Goal: Task Accomplishment & Management: Use online tool/utility

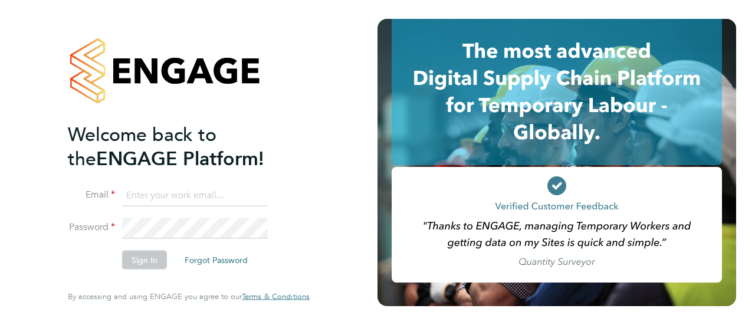
type input "joflockhart@itsconstruction.co.uk"
click at [139, 262] on button "Sign In" at bounding box center [144, 260] width 45 height 19
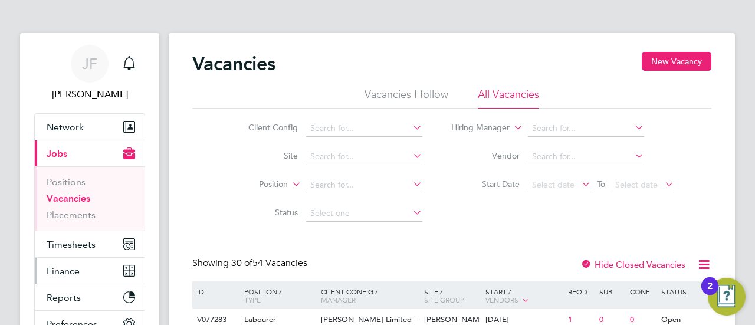
click at [79, 266] on span "Finance" at bounding box center [63, 270] width 33 height 11
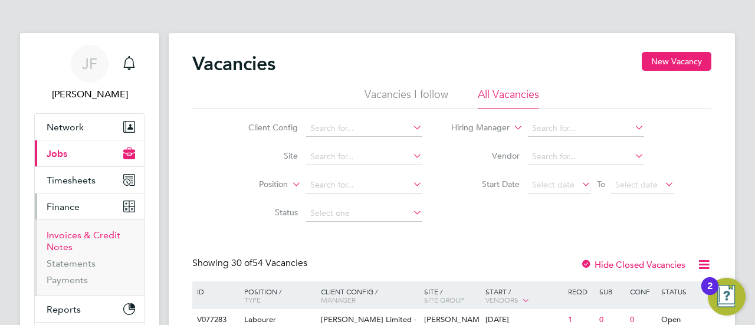
click at [83, 233] on link "Invoices & Credit Notes" at bounding box center [84, 240] width 74 height 23
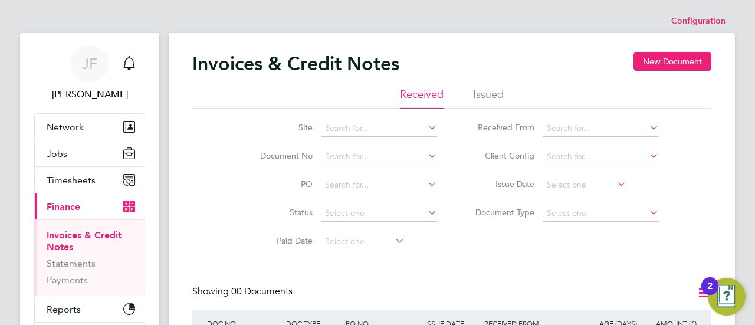
click at [500, 95] on li "Issued" at bounding box center [488, 97] width 31 height 21
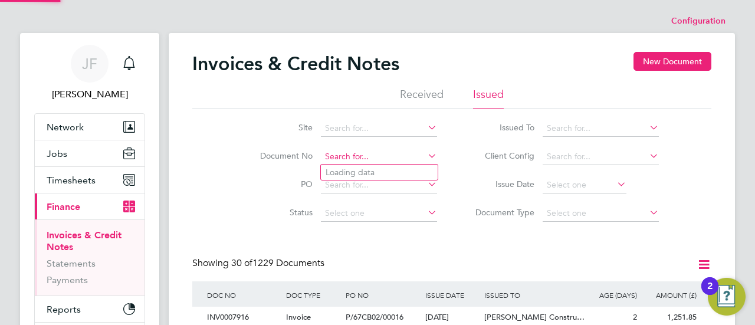
click at [367, 158] on input at bounding box center [379, 157] width 116 height 17
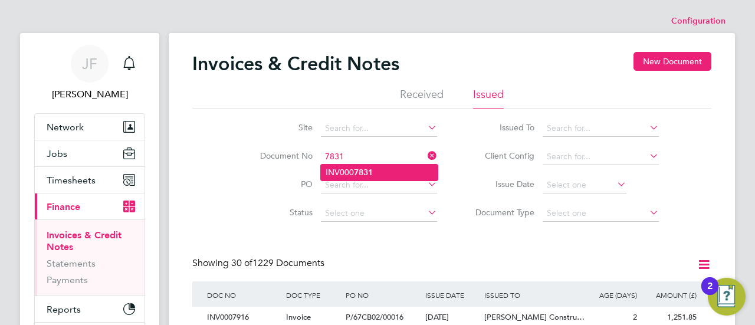
click at [367, 167] on b "7831" at bounding box center [363, 172] width 19 height 10
type input "INV0007831"
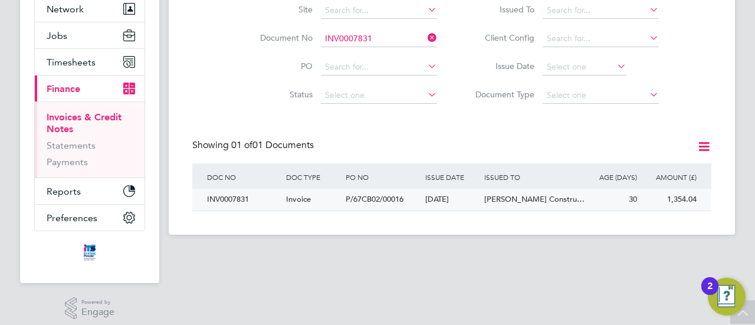
click at [392, 199] on span "P/67CB02/00016" at bounding box center [374, 199] width 58 height 10
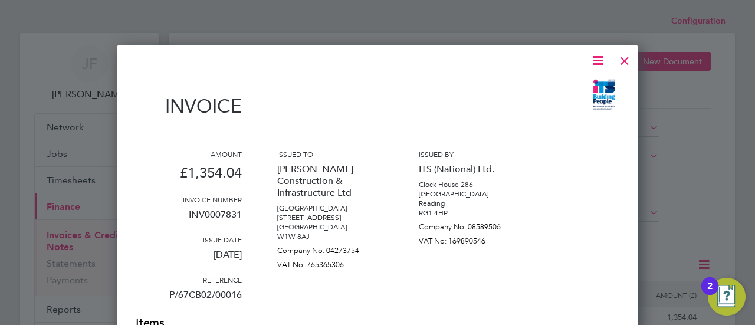
click at [628, 60] on div at bounding box center [624, 57] width 21 height 21
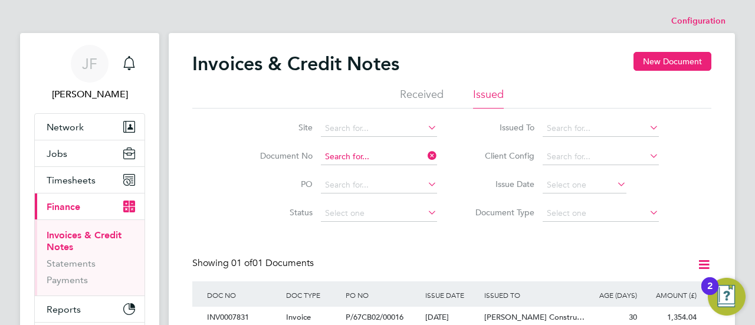
click at [373, 151] on input at bounding box center [379, 157] width 116 height 17
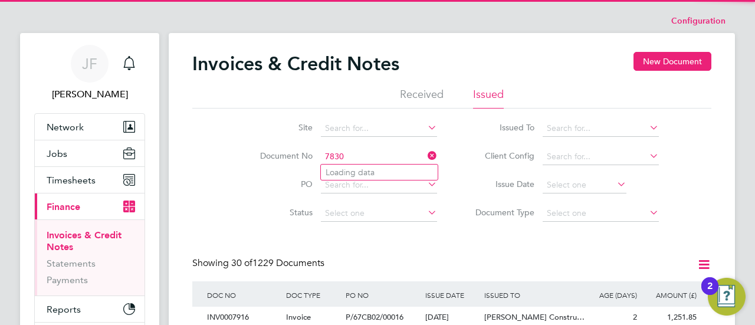
type input "CRN0007578"
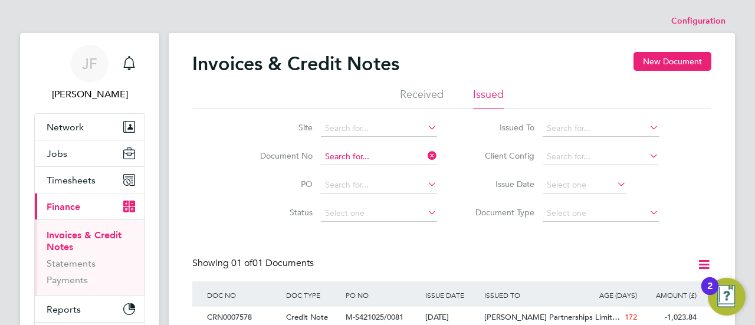
click at [373, 152] on input at bounding box center [379, 157] width 116 height 17
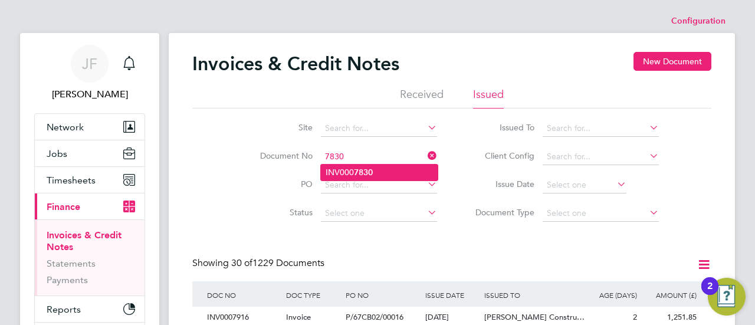
click at [358, 173] on b "7830" at bounding box center [363, 172] width 19 height 10
type input "INV0007830"
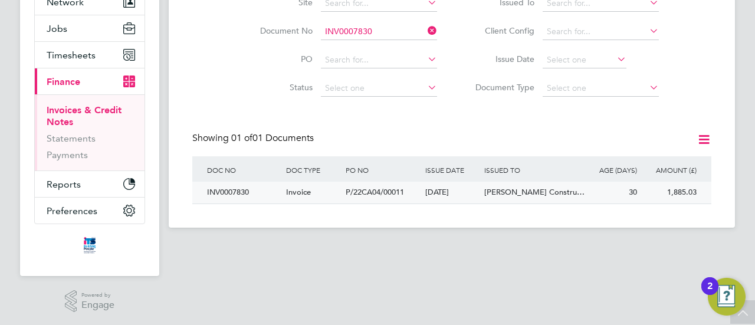
click at [376, 192] on span "P/22CA04/00011" at bounding box center [374, 192] width 58 height 10
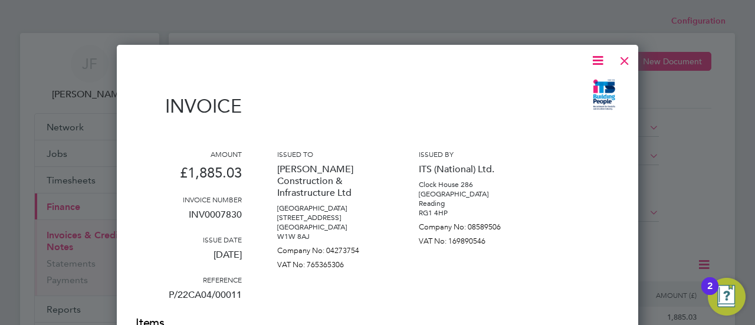
click at [35, 193] on button "Current page: Finance" at bounding box center [90, 206] width 110 height 26
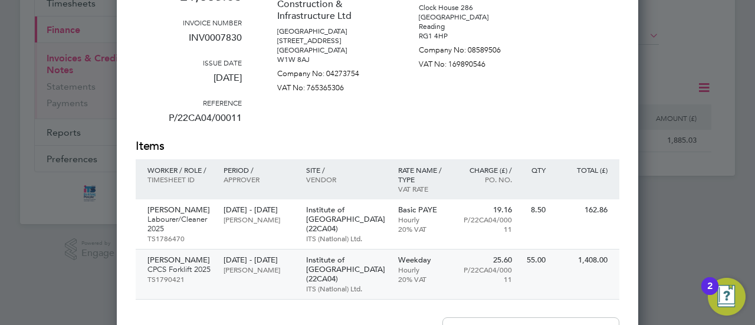
click at [35, 17] on button "Current page: Finance" at bounding box center [90, 30] width 110 height 26
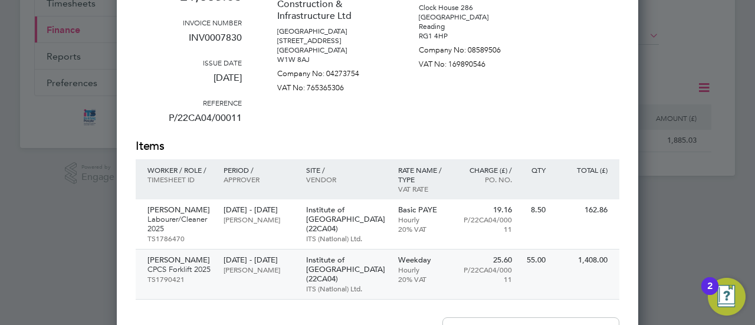
click at [35, 17] on button "Current page: Finance" at bounding box center [90, 30] width 110 height 26
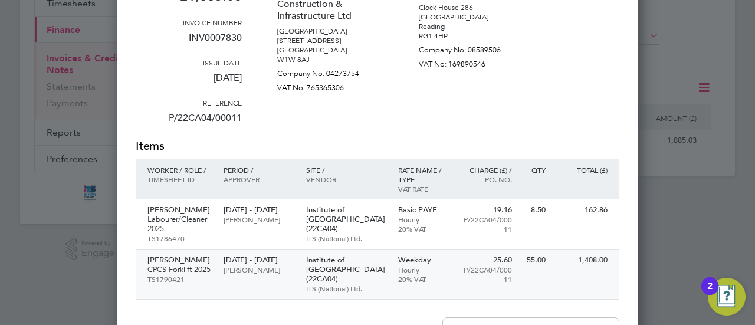
click at [35, 17] on button "Current page: Finance" at bounding box center [90, 30] width 110 height 26
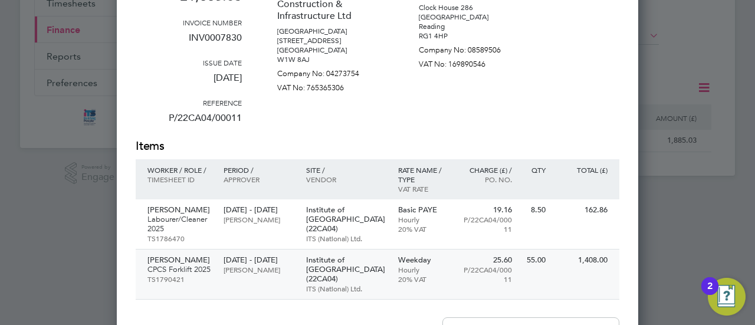
click at [35, 17] on button "Current page: Finance" at bounding box center [90, 30] width 110 height 26
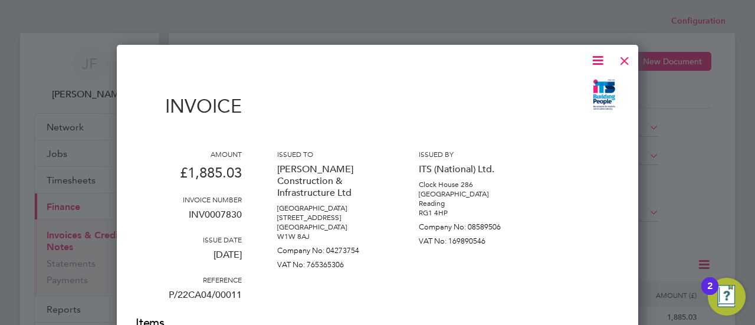
click at [627, 61] on div at bounding box center [624, 57] width 21 height 21
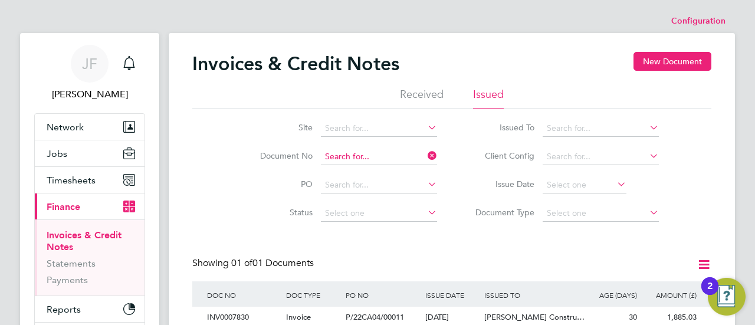
click at [378, 154] on input at bounding box center [379, 157] width 116 height 17
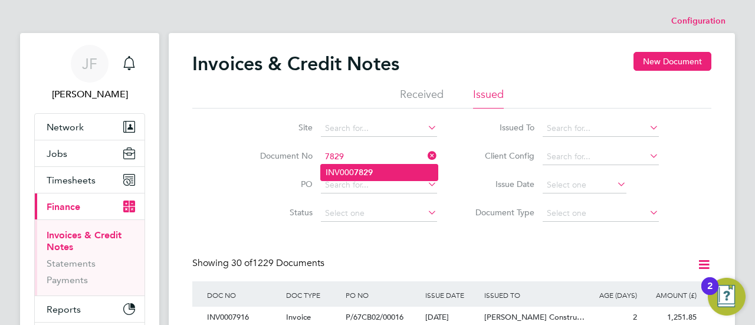
click at [371, 173] on b "7829" at bounding box center [363, 172] width 19 height 10
type input "INV0007829"
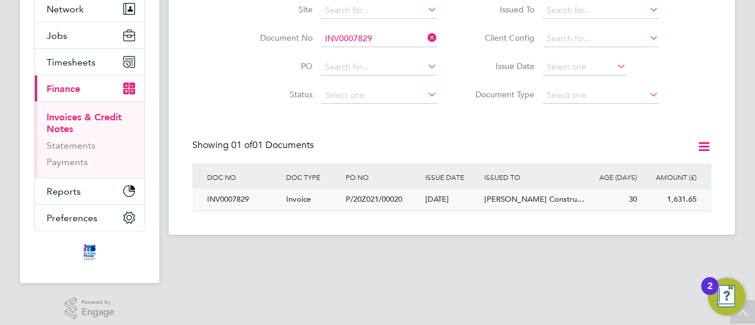
click at [384, 202] on span "P/20Z021/00020" at bounding box center [373, 199] width 57 height 10
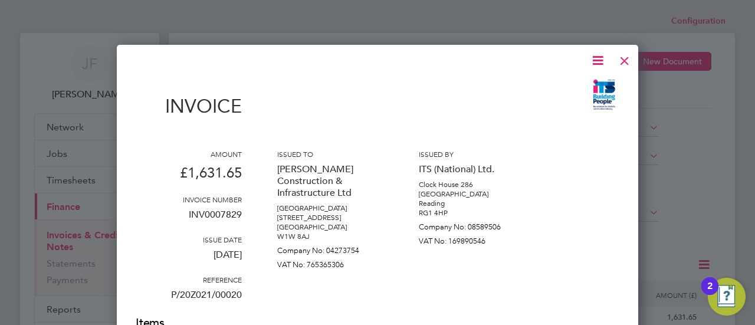
click at [626, 60] on div at bounding box center [624, 57] width 21 height 21
